Goal: Task Accomplishment & Management: Use online tool/utility

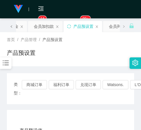
click at [13, 28] on span at bounding box center [11, 26] width 9 height 11
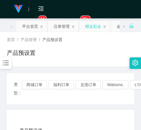
click at [98, 27] on div "赠送彩金" at bounding box center [93, 26] width 16 height 11
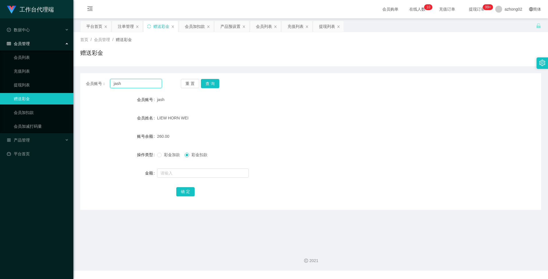
drag, startPoint x: 124, startPoint y: 81, endPoint x: 99, endPoint y: 81, distance: 25.2
click at [99, 81] on div "会员账号： [PERSON_NAME]" at bounding box center [124, 83] width 76 height 9
paste input "YSL630323"
type input "YSL630323"
click at [214, 82] on button "查 询" at bounding box center [210, 83] width 18 height 9
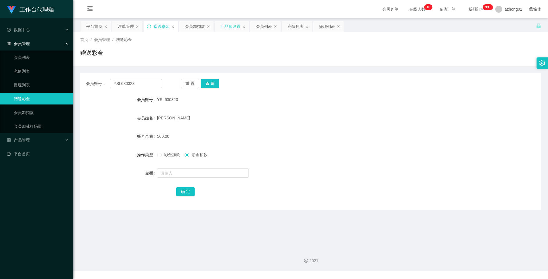
click at [231, 27] on div "产品预设置" at bounding box center [230, 26] width 20 height 11
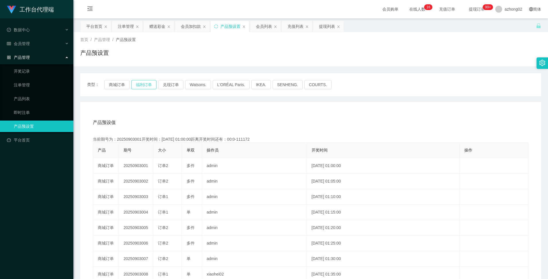
click at [146, 84] on button "福利订单" at bounding box center [143, 84] width 25 height 9
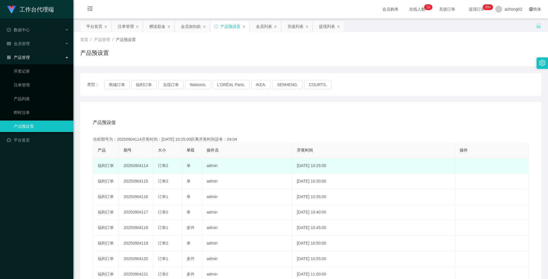
click at [140, 166] on td "20250904114" at bounding box center [136, 165] width 34 height 15
copy td "20250904114"
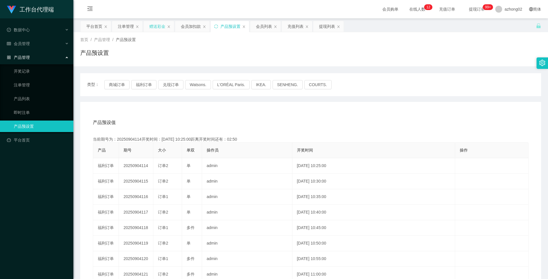
click at [158, 28] on div "赠送彩金" at bounding box center [157, 26] width 16 height 11
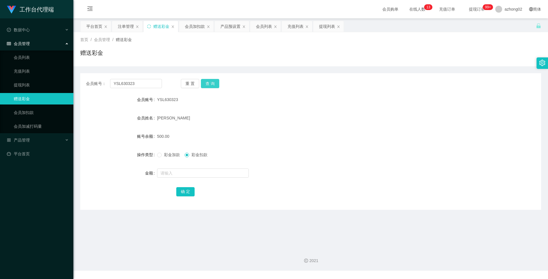
click at [211, 85] on button "查 询" at bounding box center [210, 83] width 18 height 9
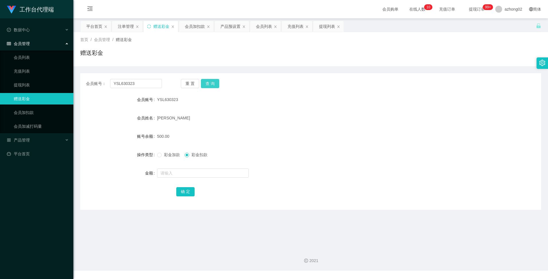
click at [207, 81] on button "查 询" at bounding box center [210, 83] width 18 height 9
click at [207, 82] on button "查 询" at bounding box center [210, 83] width 18 height 9
